Goal: Information Seeking & Learning: Learn about a topic

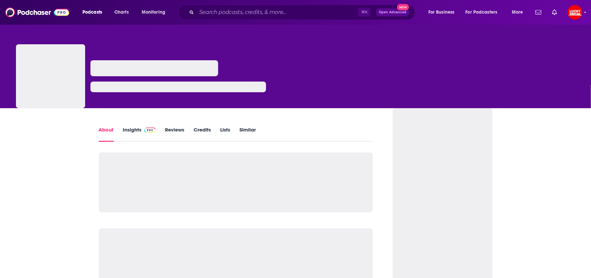
click at [135, 130] on link "Insights" at bounding box center [139, 133] width 33 height 15
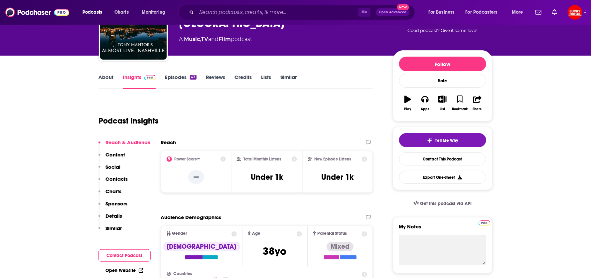
scroll to position [74, 0]
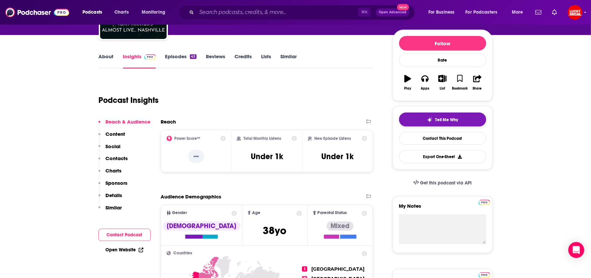
click at [421, 118] on button "Tell Me Why" at bounding box center [442, 119] width 87 height 14
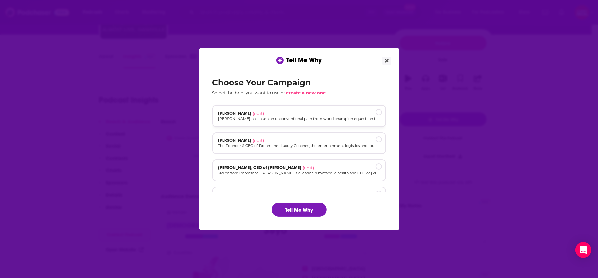
scroll to position [72, 0]
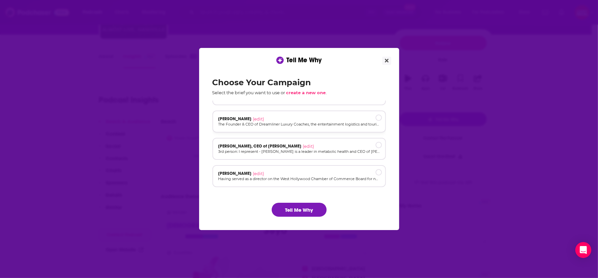
click at [277, 123] on p "The Founder & CEO of Dreamliner Luxury Coaches, the entertainment logistics and…" at bounding box center [298, 124] width 161 height 6
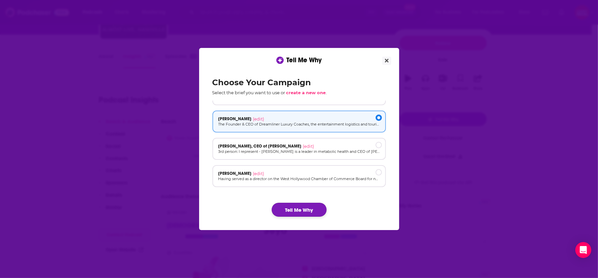
click at [289, 206] on button "Tell Me Why" at bounding box center [299, 210] width 55 height 14
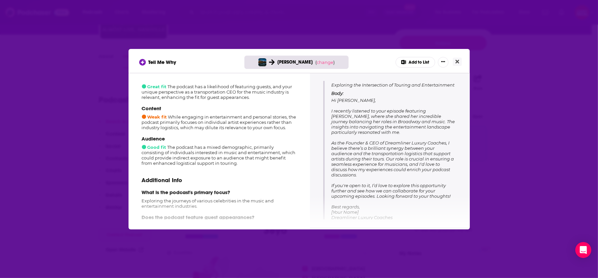
scroll to position [85, 0]
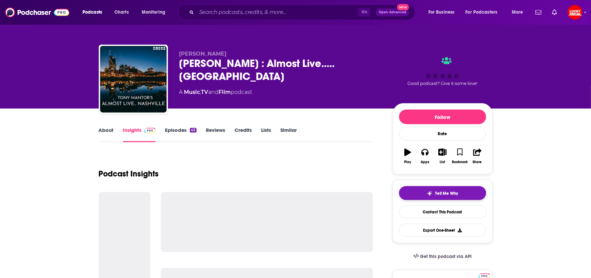
click at [433, 193] on div "Tell Me Why" at bounding box center [442, 193] width 31 height 5
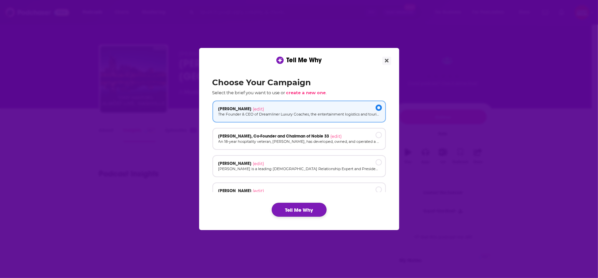
click at [314, 209] on button "Tell Me Why" at bounding box center [299, 210] width 55 height 14
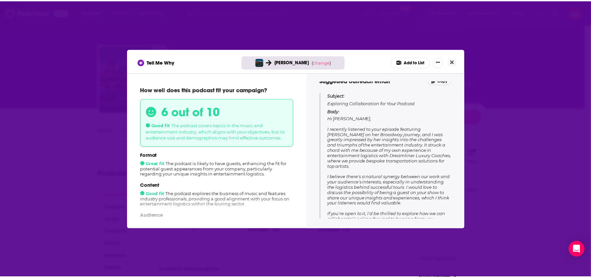
scroll to position [85, 0]
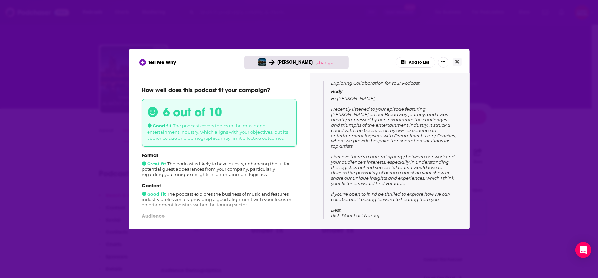
drag, startPoint x: 331, startPoint y: 96, endPoint x: 444, endPoint y: 192, distance: 148.0
click at [444, 192] on p "Body: Hi [PERSON_NAME], I recently listened to your episode featuring [PERSON_N…" at bounding box center [393, 156] width 125 height 135
copy span "Hi [PERSON_NAME], I recently listened to your episode featuring [PERSON_NAME] o…"
click at [444, 192] on p "Body: Hi [PERSON_NAME], I recently listened to your episode featuring [PERSON_N…" at bounding box center [393, 156] width 125 height 135
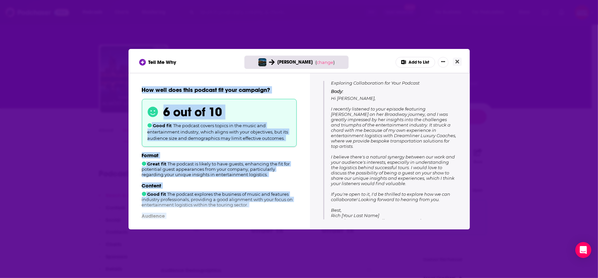
click at [479, 71] on div "Tell Me Why [PERSON_NAME] ( change ) Add to List How well does this podcast fit…" at bounding box center [299, 139] width 598 height 278
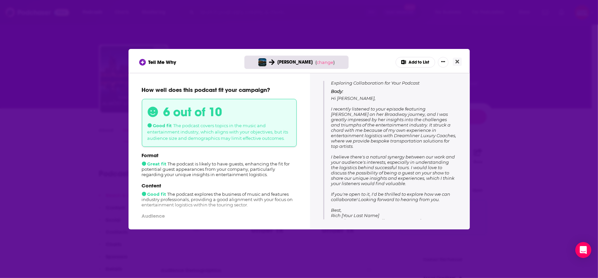
click at [451, 59] on div "Tell Me Why [PERSON_NAME] ( change ) Add to List" at bounding box center [299, 62] width 320 height 11
click at [455, 59] on icon "Close" at bounding box center [457, 61] width 4 height 5
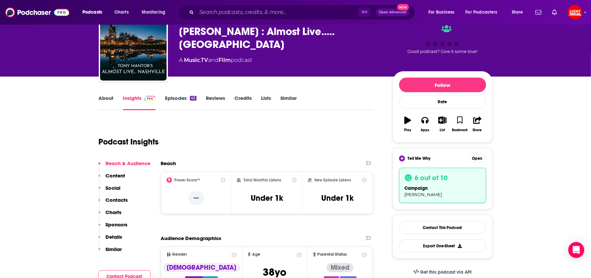
scroll to position [32, 0]
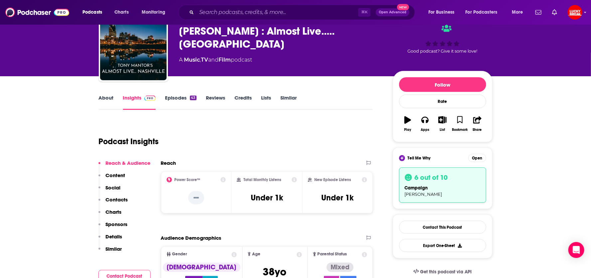
click at [182, 95] on link "Episodes 43" at bounding box center [180, 101] width 31 height 15
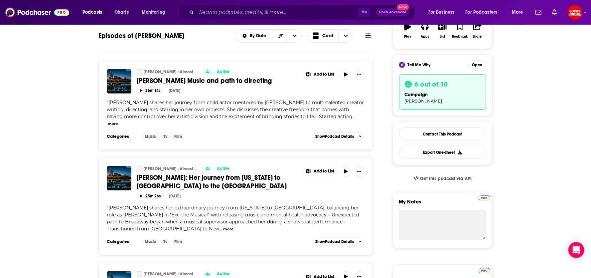
scroll to position [219, 0]
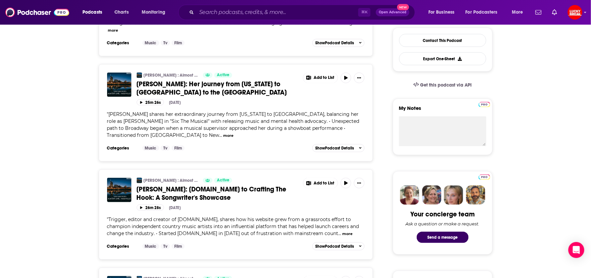
click at [156, 80] on span "[PERSON_NAME]: Her journey from [US_STATE] to [GEOGRAPHIC_DATA] to the [GEOGRAP…" at bounding box center [212, 88] width 150 height 17
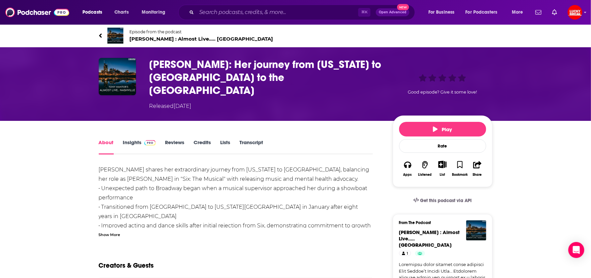
click at [208, 72] on h1 "[PERSON_NAME]: Her journey from [US_STATE] to [GEOGRAPHIC_DATA] to the [GEOGRAP…" at bounding box center [265, 77] width 233 height 39
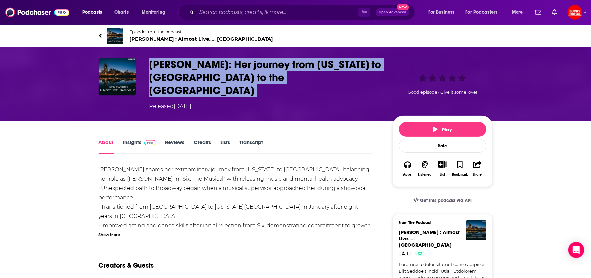
click at [208, 72] on h1 "[PERSON_NAME]: Her journey from [US_STATE] to [GEOGRAPHIC_DATA] to the [GEOGRAP…" at bounding box center [265, 77] width 233 height 39
copy h1 "[PERSON_NAME]: Her journey from [US_STATE] to [GEOGRAPHIC_DATA] to the [GEOGRAP…"
click at [102, 35] on icon at bounding box center [100, 35] width 3 height 7
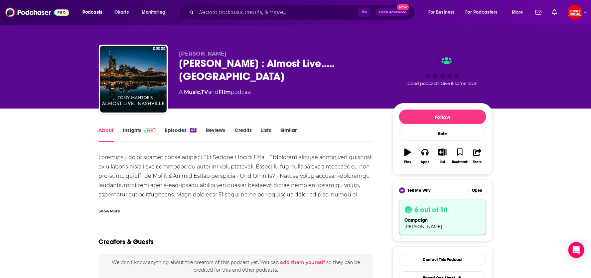
click at [140, 130] on link "Insights" at bounding box center [139, 134] width 33 height 15
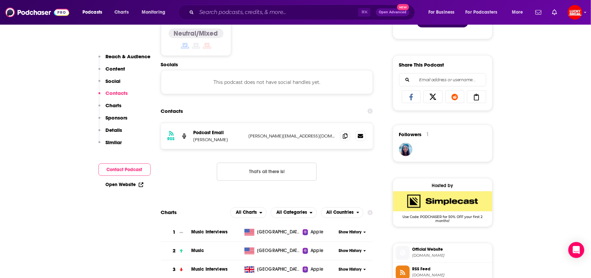
scroll to position [434, 0]
click at [343, 133] on icon at bounding box center [345, 135] width 5 height 5
